Goal: Task Accomplishment & Management: Manage account settings

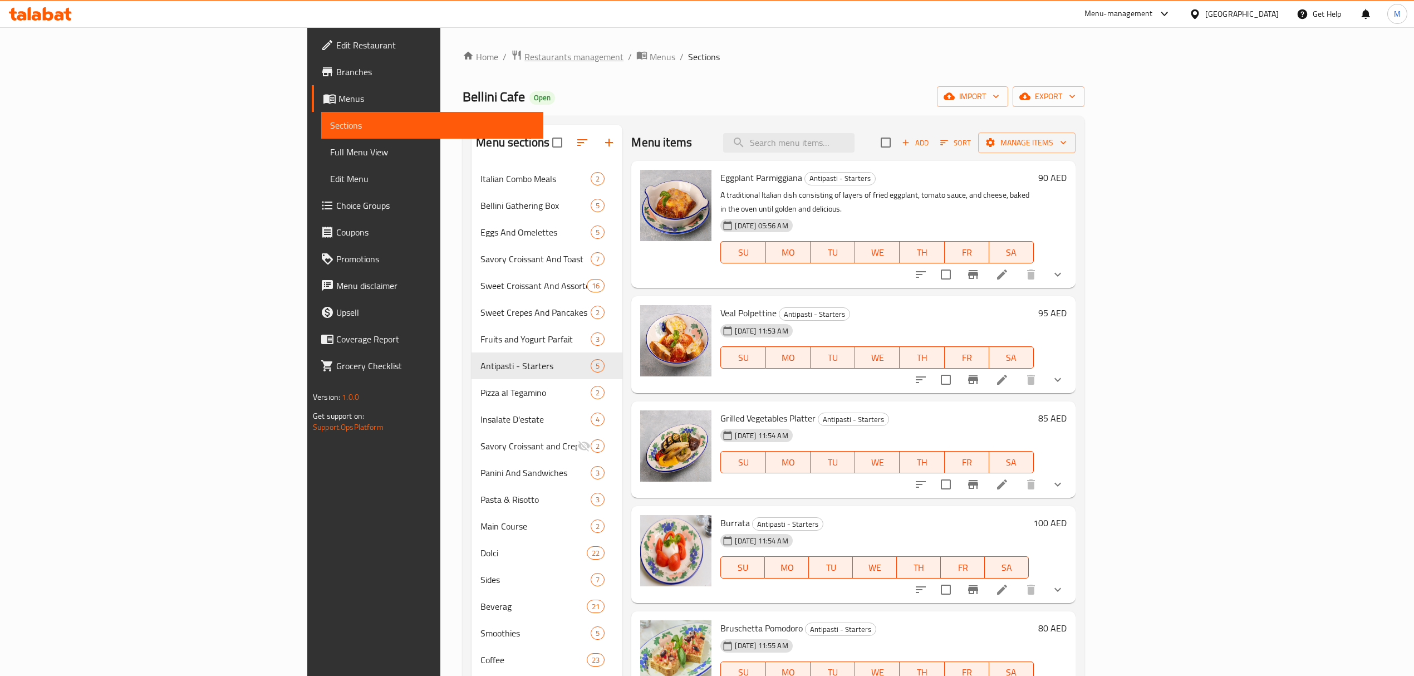
click at [525, 63] on span "Restaurants management" at bounding box center [574, 56] width 99 height 13
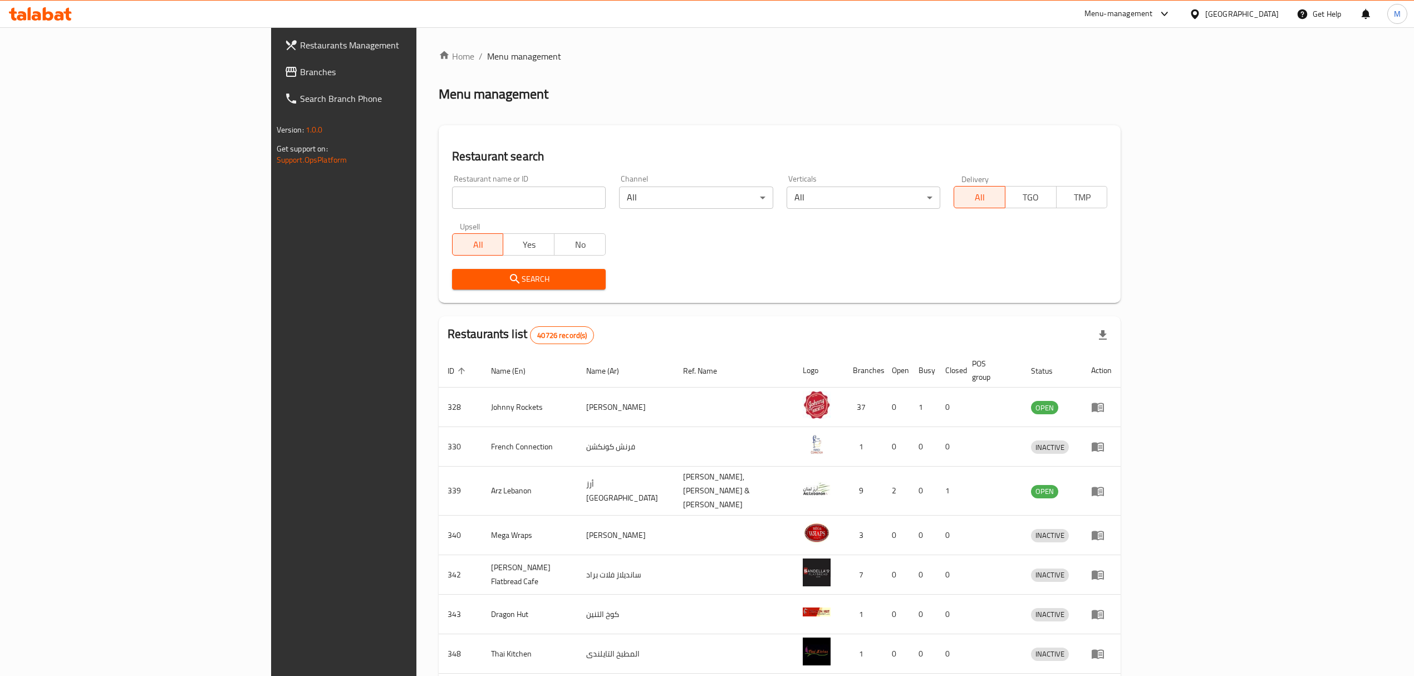
click at [409, 199] on div at bounding box center [707, 338] width 1414 height 676
click at [452, 199] on input "search" at bounding box center [529, 198] width 154 height 22
type input "world food"
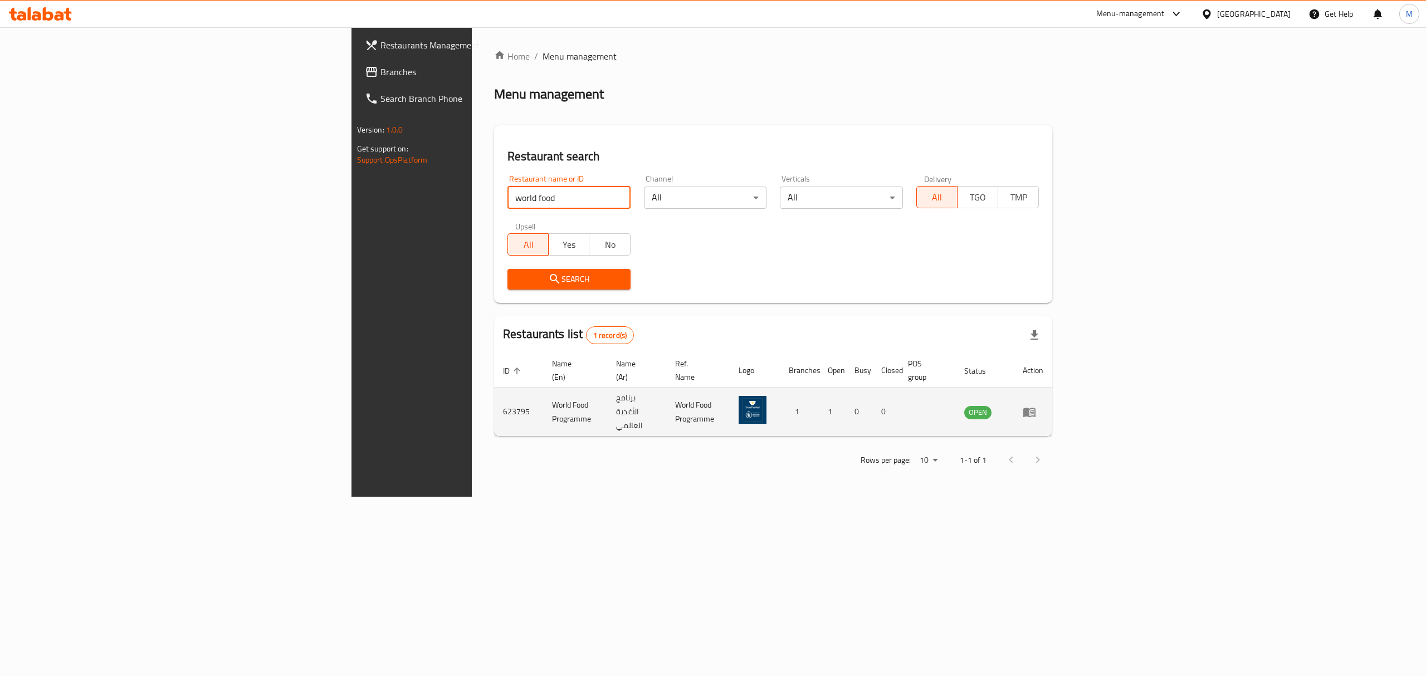
click at [1035, 408] on icon "enhanced table" at bounding box center [1029, 412] width 12 height 9
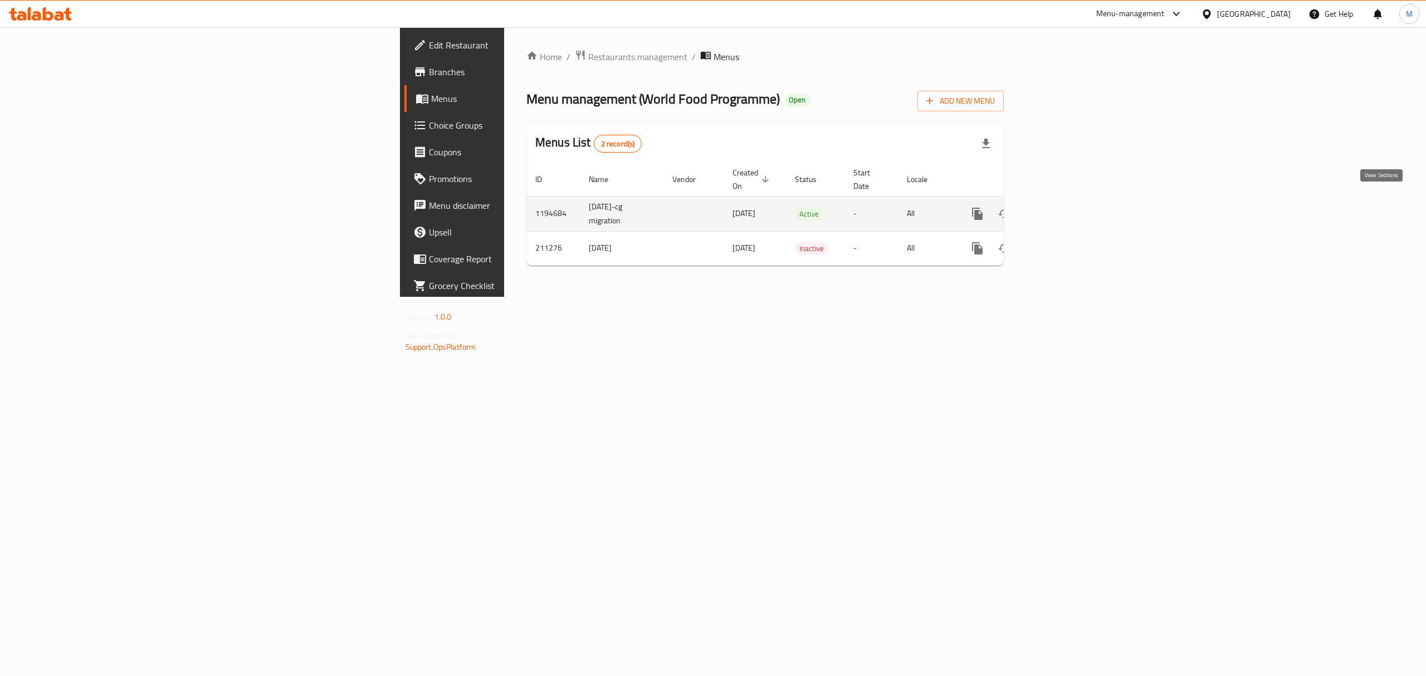
click at [1064, 207] on icon "enhanced table" at bounding box center [1057, 213] width 13 height 13
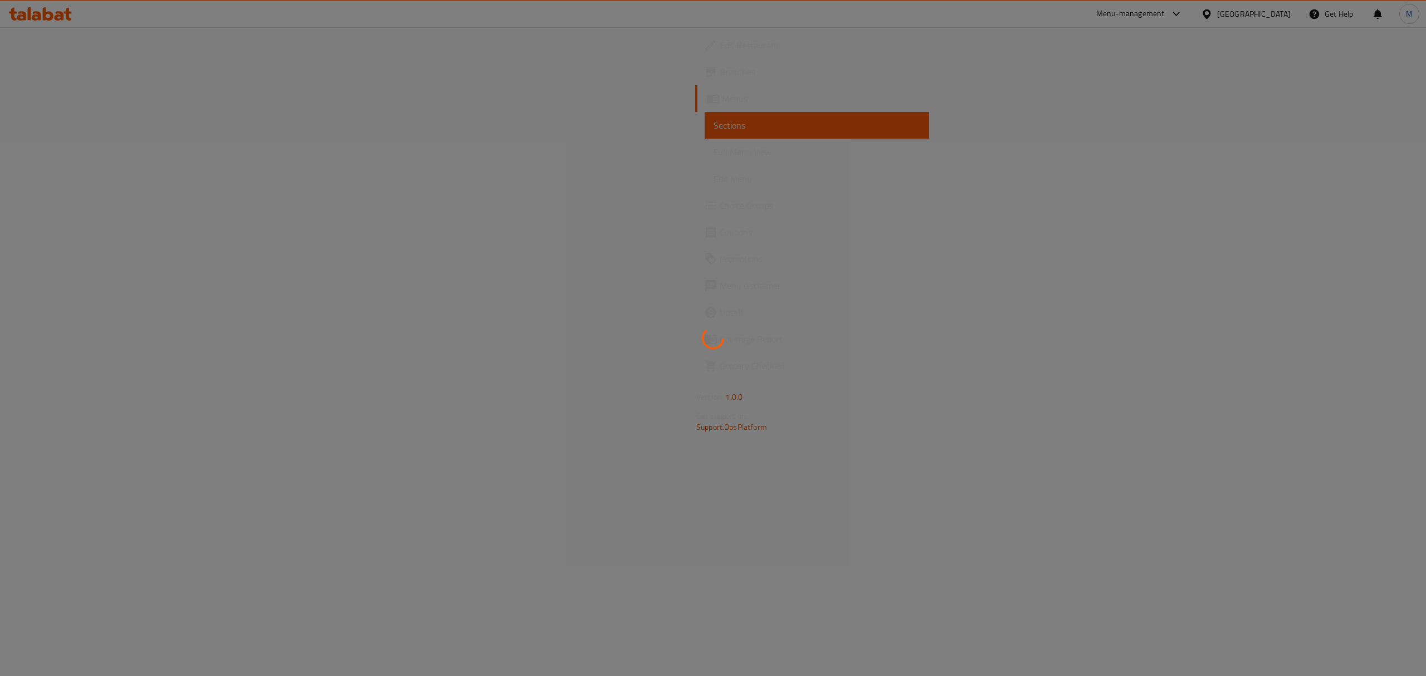
click at [67, 42] on div at bounding box center [713, 338] width 1426 height 676
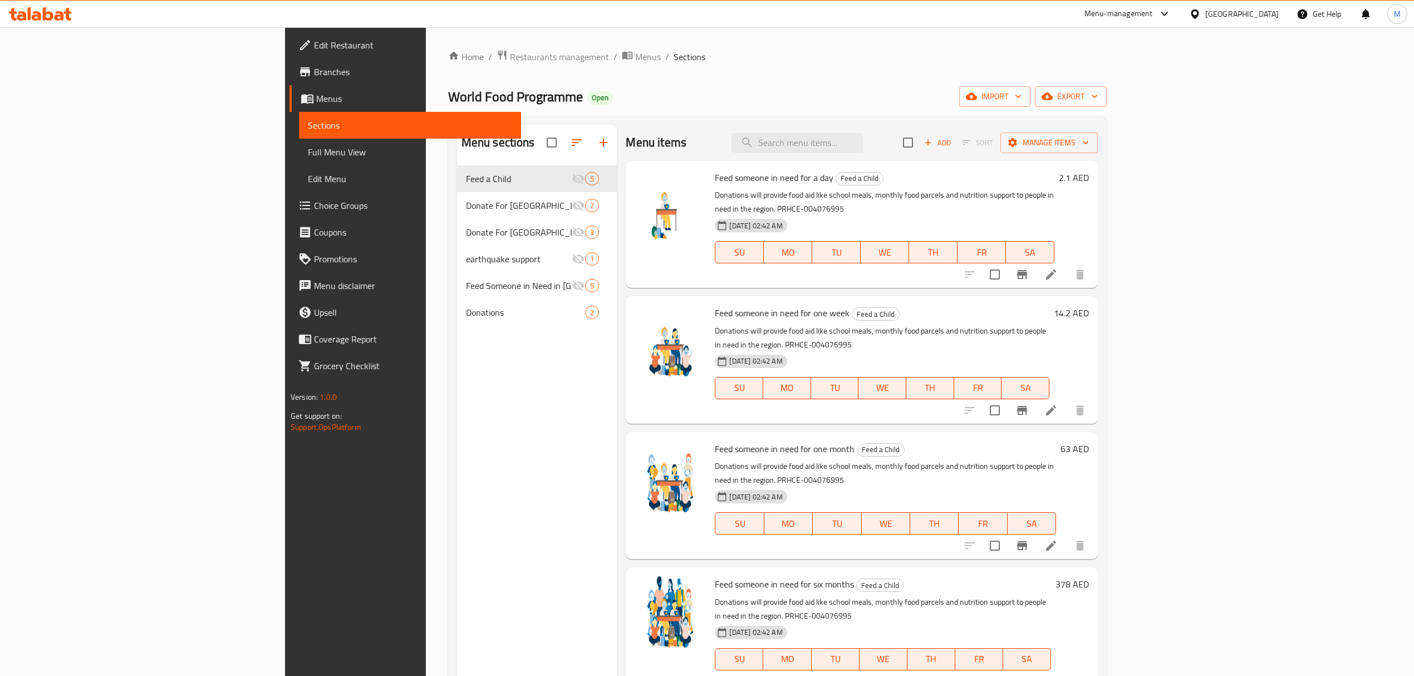
click at [314, 42] on span "Edit Restaurant" at bounding box center [413, 44] width 198 height 13
